Goal: Task Accomplishment & Management: Complete application form

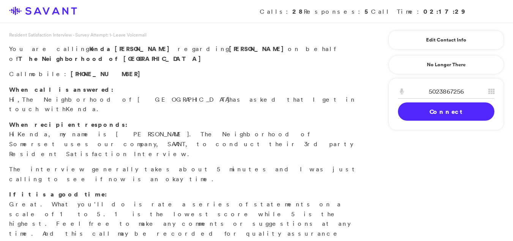
click at [410, 120] on link "Connect" at bounding box center [446, 111] width 97 height 18
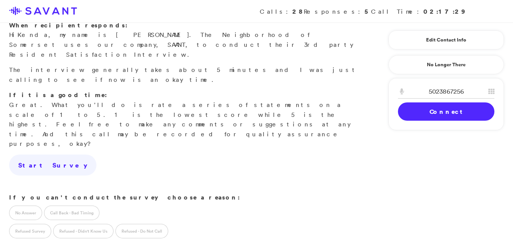
scroll to position [108, 0]
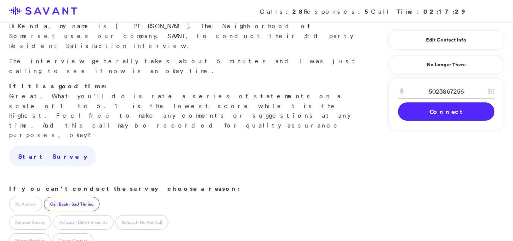
click at [63, 196] on label "Call Back - Bad Timing" at bounding box center [71, 203] width 55 height 14
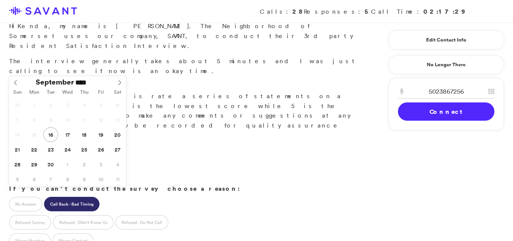
type input "**********"
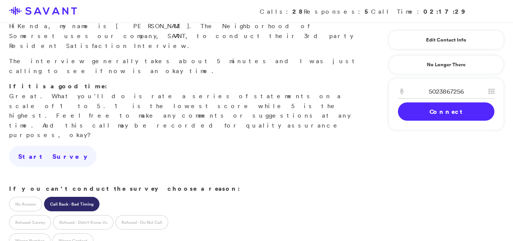
scroll to position [120, 0]
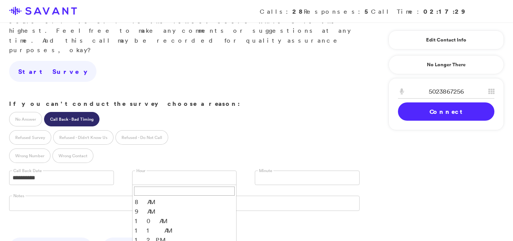
scroll to position [194, 0]
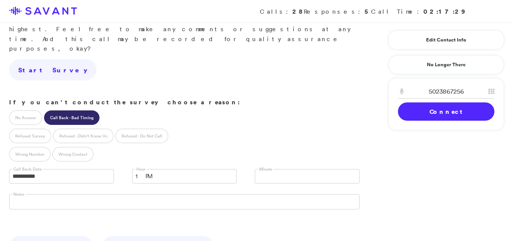
click at [290, 169] on link at bounding box center [307, 176] width 105 height 14
click at [260, 183] on li "00" at bounding box center [307, 188] width 104 height 10
